Goal: Find specific page/section: Find specific page/section

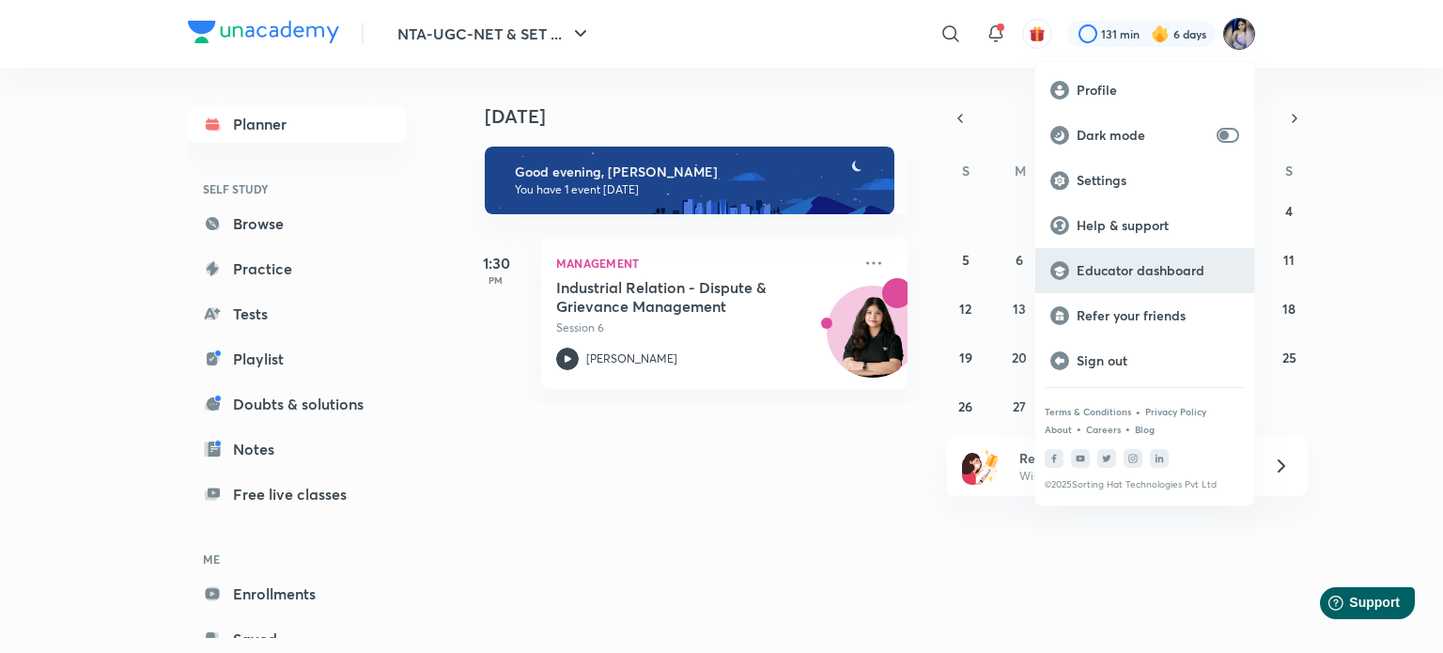
click at [1142, 271] on p "Educator dashboard" at bounding box center [1157, 270] width 163 height 17
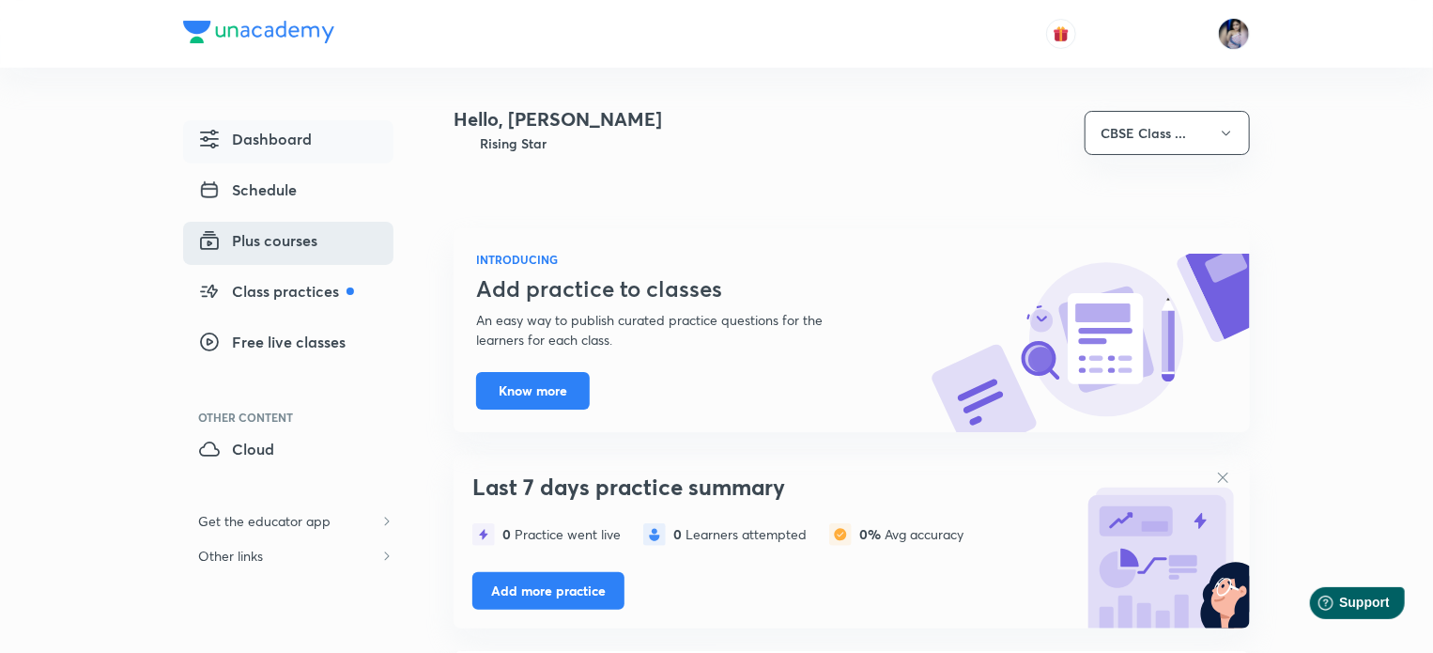
click at [285, 243] on span "Plus courses" at bounding box center [257, 240] width 119 height 23
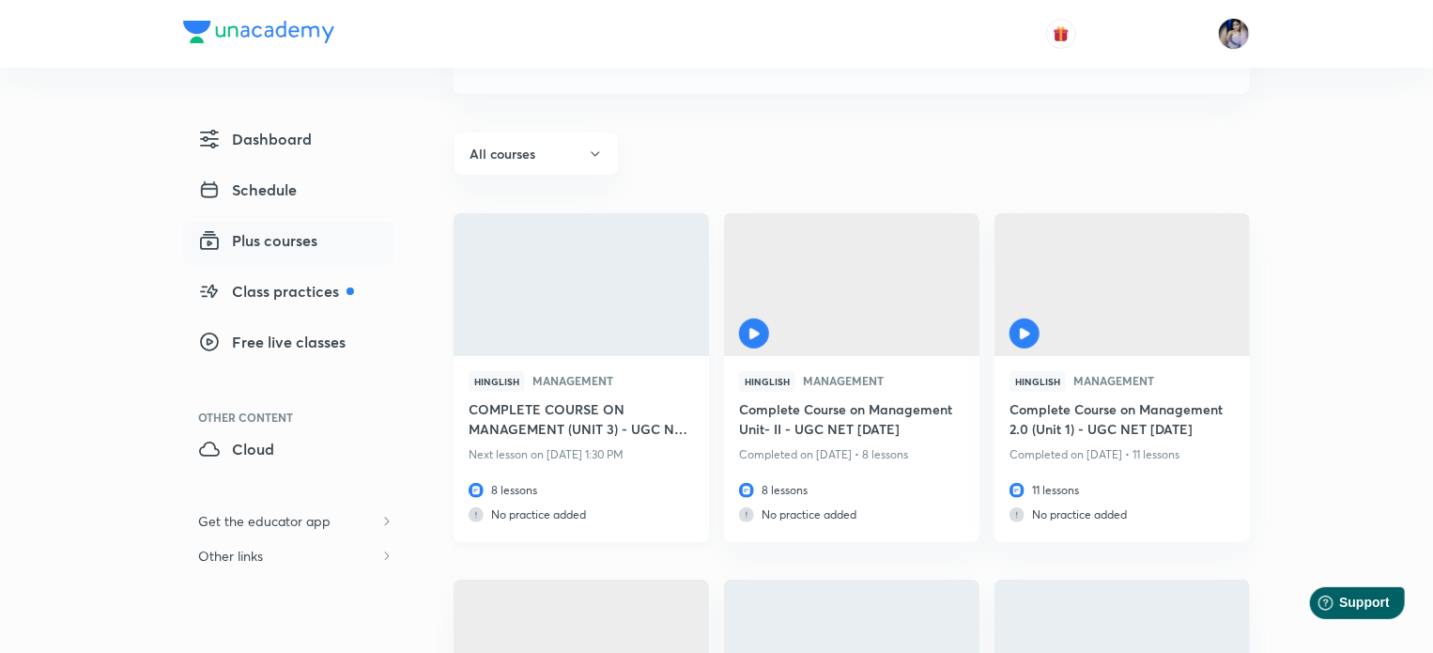
scroll to position [188, 0]
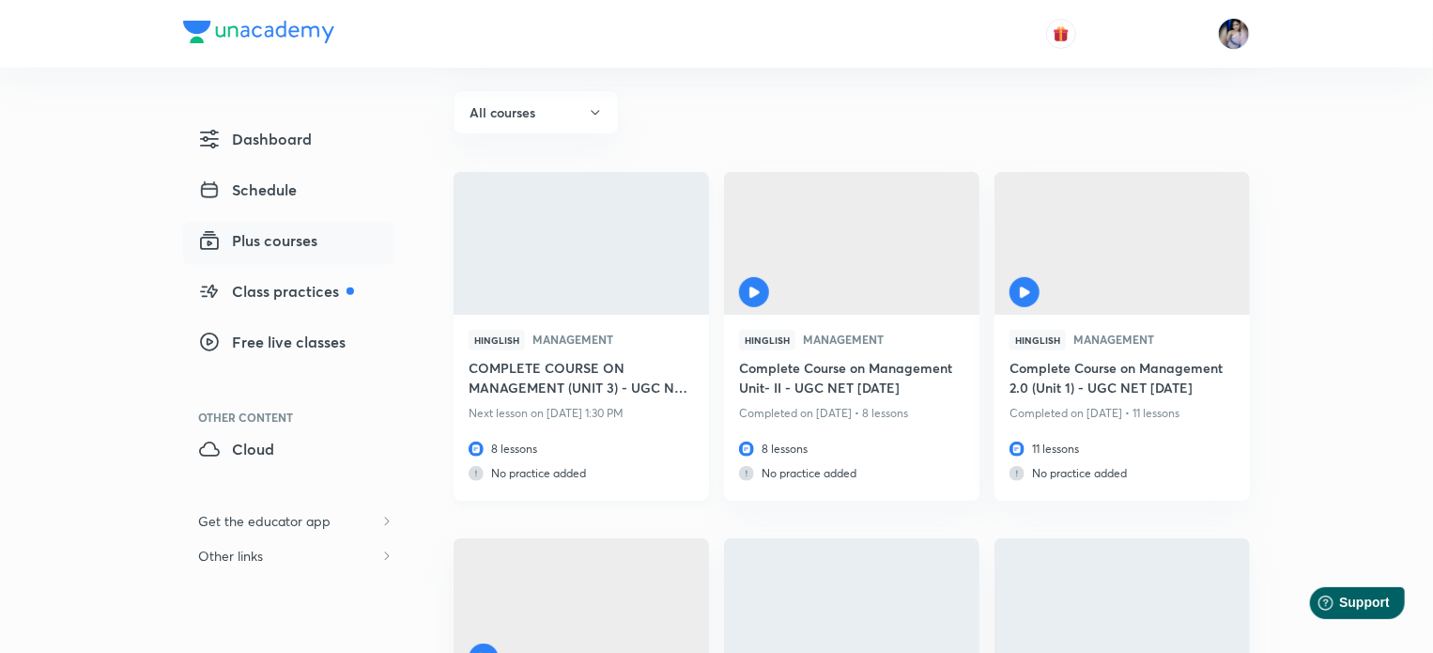
click at [585, 371] on h6 "COMPLETE COURSE ON MANAGEMENT (UNIT 3) - UGC NET DECEMBER 2025" at bounding box center [581, 379] width 225 height 43
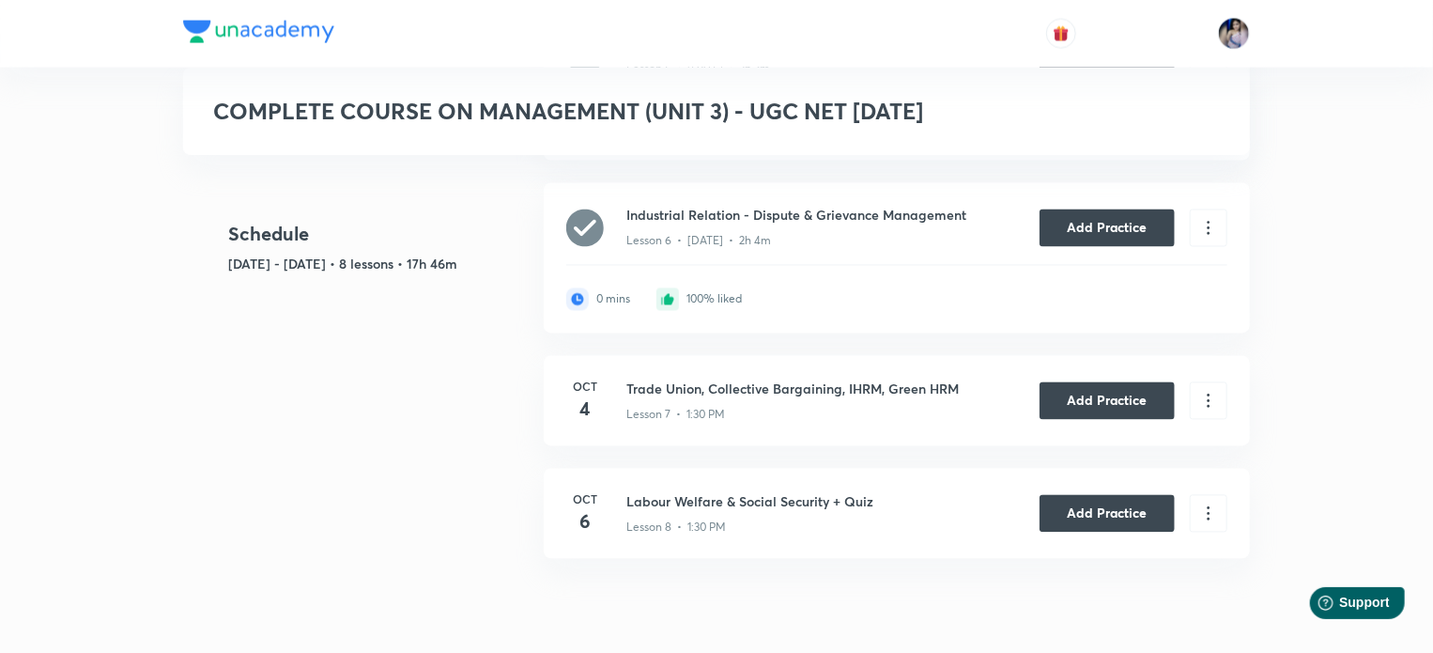
scroll to position [1723, 0]
